Goal: Find contact information: Find contact information

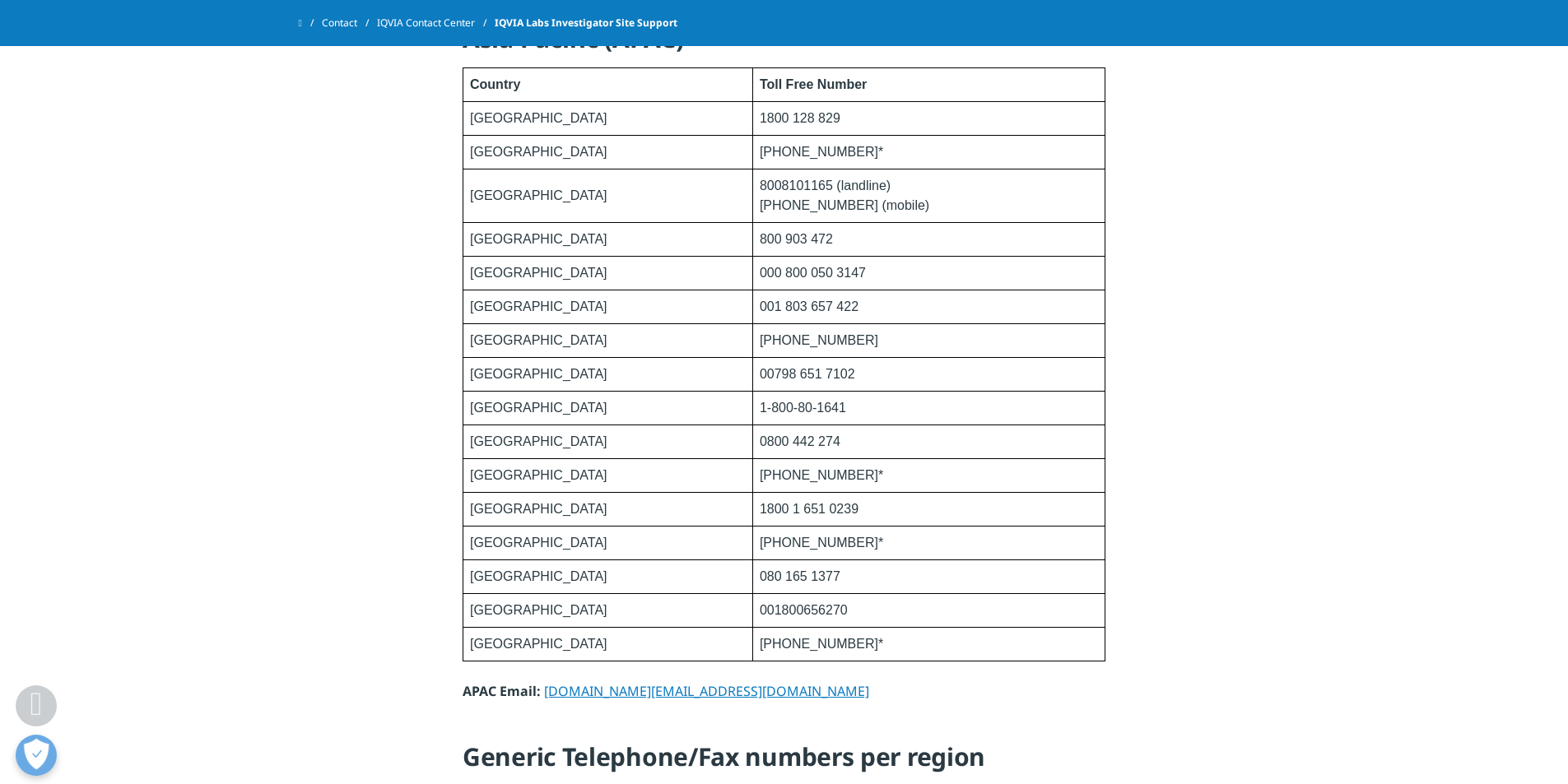
scroll to position [2221, 0]
click at [752, 287] on td "000 800 050 3147" at bounding box center [928, 276] width 353 height 34
click at [544, 693] on link "[DOMAIN_NAME][EMAIL_ADDRESS][DOMAIN_NAME]" at bounding box center [706, 693] width 325 height 18
click at [541, 689] on p "APAC Email: [DOMAIN_NAME][EMAIL_ADDRESS][DOMAIN_NAME]" at bounding box center [784, 698] width 643 height 30
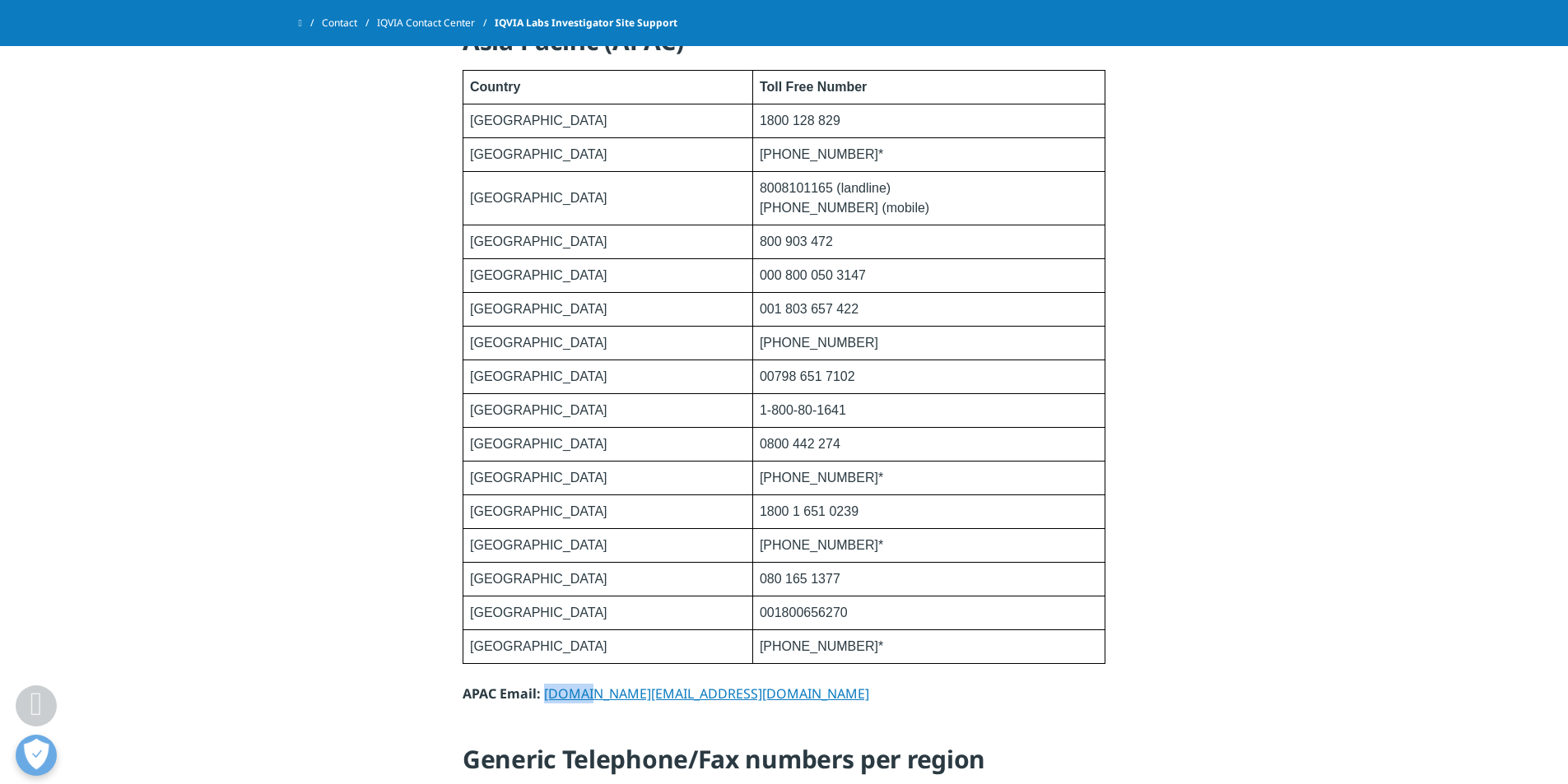
click at [563, 703] on p "APAC Email: [DOMAIN_NAME][EMAIL_ADDRESS][DOMAIN_NAME]" at bounding box center [784, 698] width 643 height 30
click at [545, 693] on link "[DOMAIN_NAME][EMAIL_ADDRESS][DOMAIN_NAME]" at bounding box center [706, 693] width 325 height 18
click at [580, 706] on p "APAC Email: [DOMAIN_NAME][EMAIL_ADDRESS][DOMAIN_NAME]" at bounding box center [784, 698] width 643 height 30
click at [676, 700] on p "APAC Email: [DOMAIN_NAME][EMAIL_ADDRESS][DOMAIN_NAME]" at bounding box center [784, 698] width 643 height 30
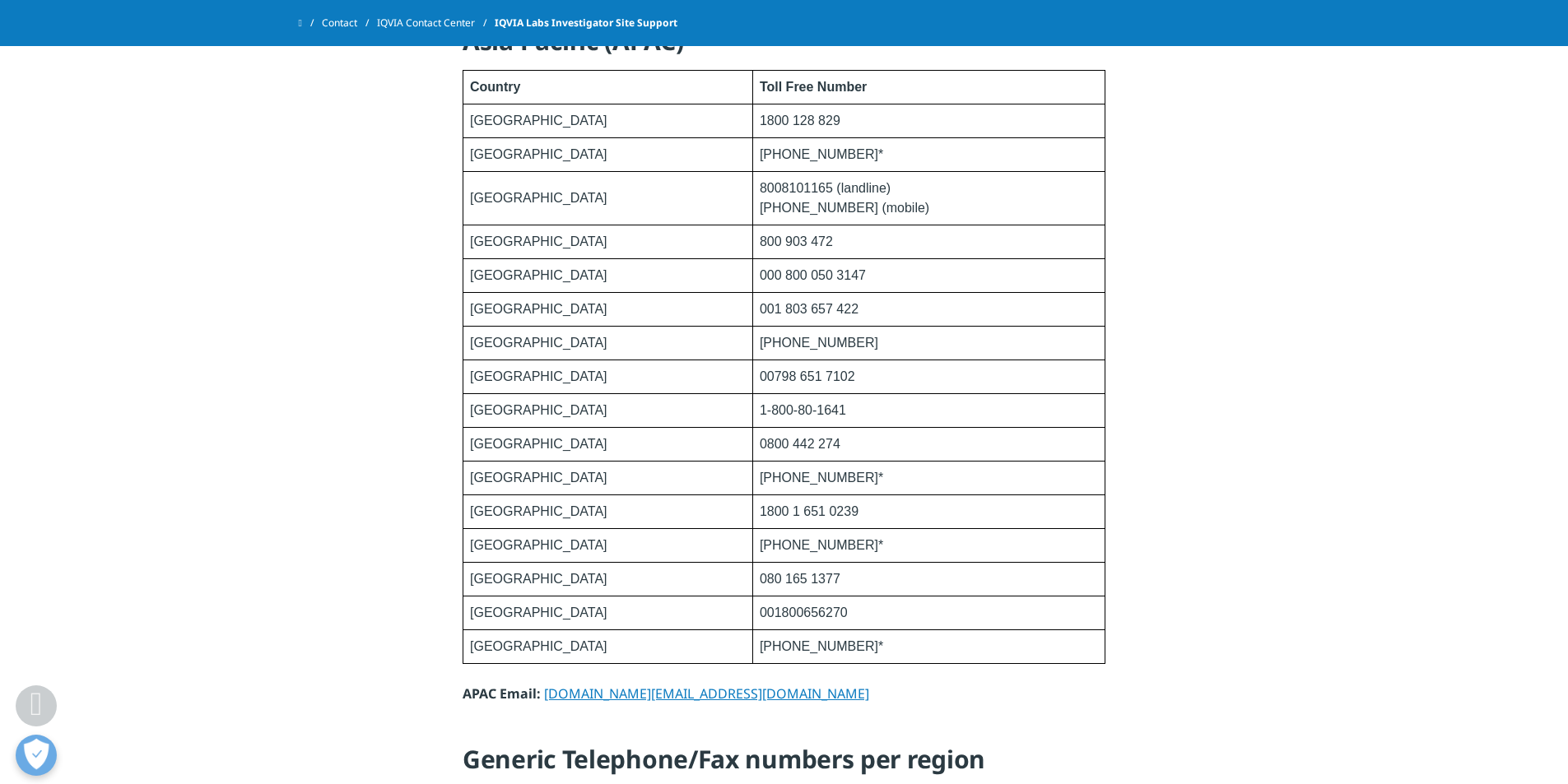
drag, startPoint x: 638, startPoint y: 709, endPoint x: 667, endPoint y: 685, distance: 37.6
click at [645, 702] on p "APAC Email: [DOMAIN_NAME][EMAIL_ADDRESS][DOMAIN_NAME]" at bounding box center [784, 698] width 643 height 30
click at [667, 685] on link "[DOMAIN_NAME][EMAIL_ADDRESS][DOMAIN_NAME]" at bounding box center [706, 693] width 325 height 18
click at [679, 694] on p "APAC Email: [DOMAIN_NAME][EMAIL_ADDRESS][DOMAIN_NAME]" at bounding box center [784, 698] width 643 height 30
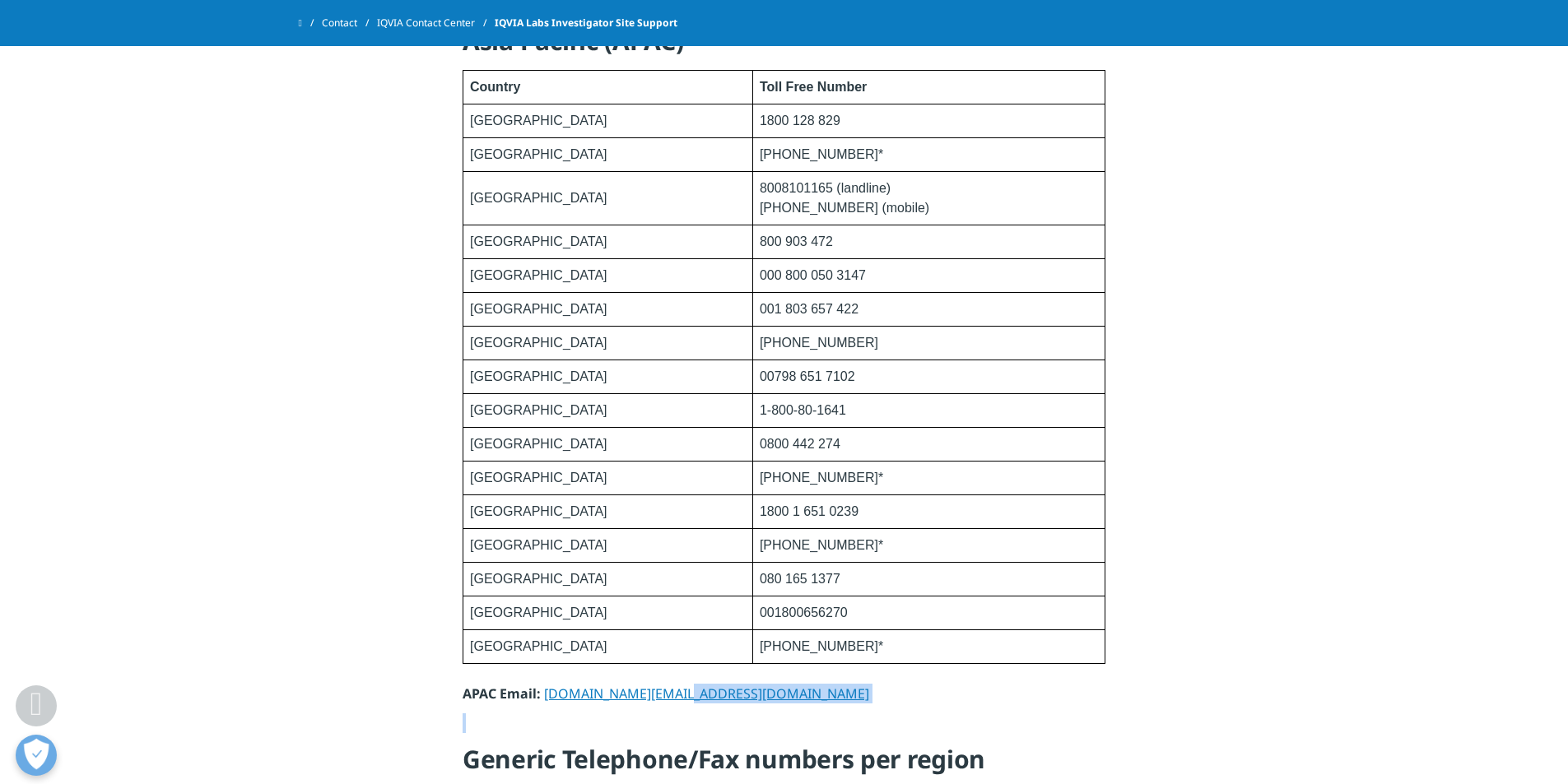
click at [678, 694] on p "APAC Email: [DOMAIN_NAME][EMAIL_ADDRESS][DOMAIN_NAME]" at bounding box center [784, 698] width 643 height 30
click at [548, 694] on link "[DOMAIN_NAME][EMAIL_ADDRESS][DOMAIN_NAME]" at bounding box center [706, 693] width 325 height 18
click at [546, 688] on link "[DOMAIN_NAME][EMAIL_ADDRESS][DOMAIN_NAME]" at bounding box center [706, 693] width 325 height 18
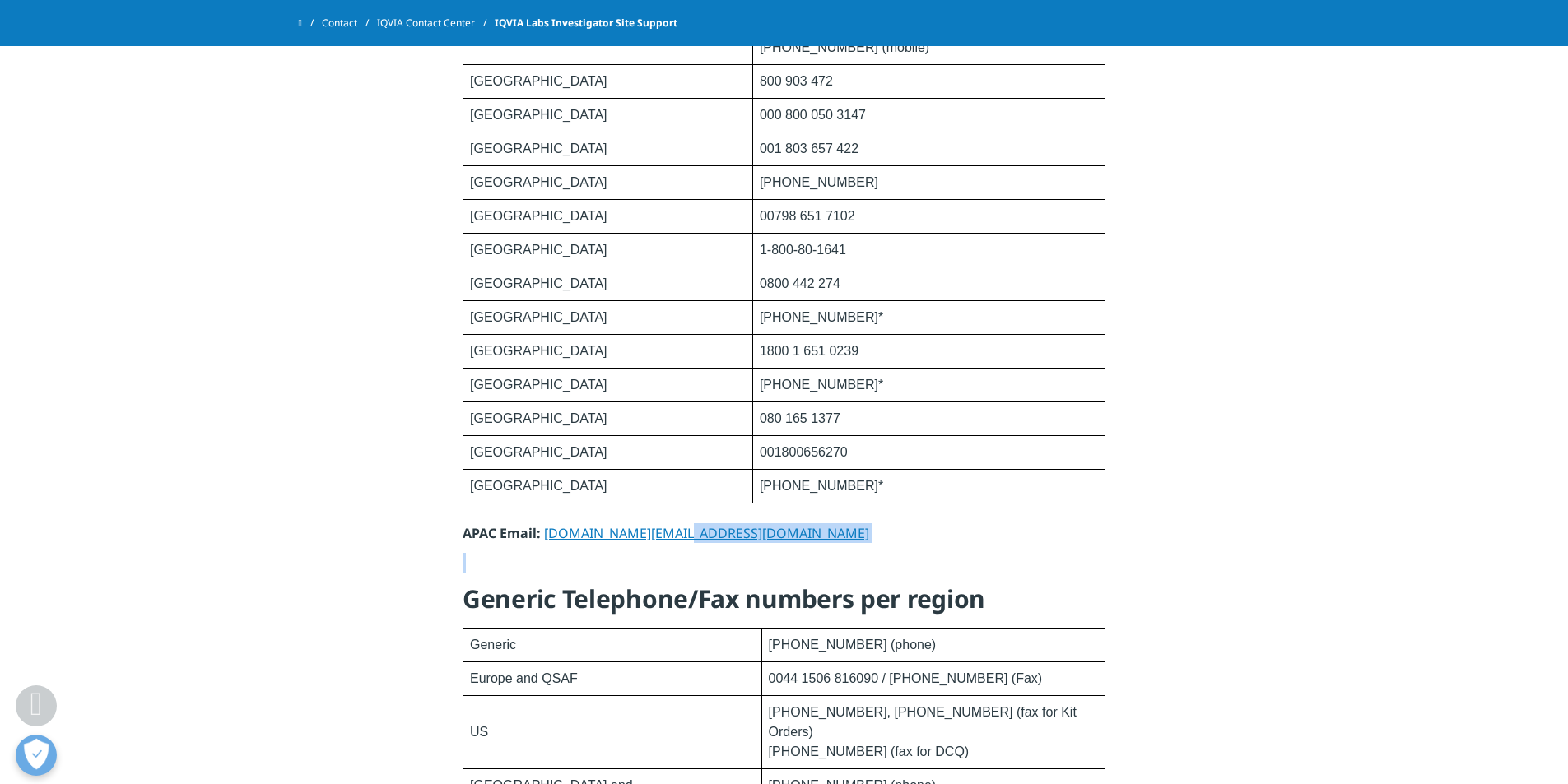
scroll to position [2385, 0]
